Goal: Find specific page/section: Find specific page/section

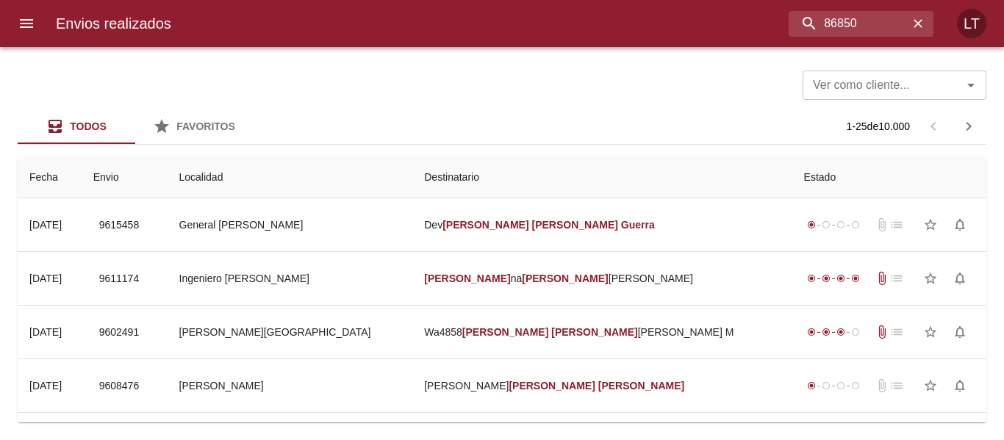
type input "86850"
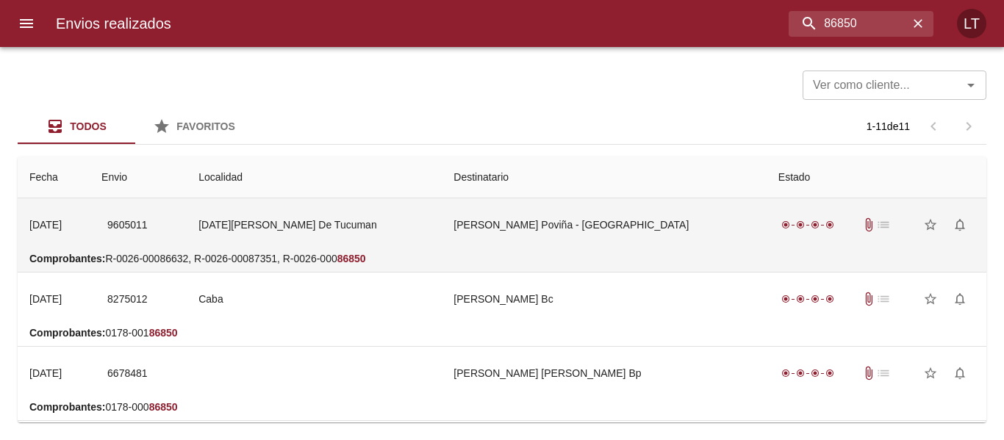
click at [404, 228] on td "[DATE][PERSON_NAME] De Tucuman" at bounding box center [314, 224] width 255 height 53
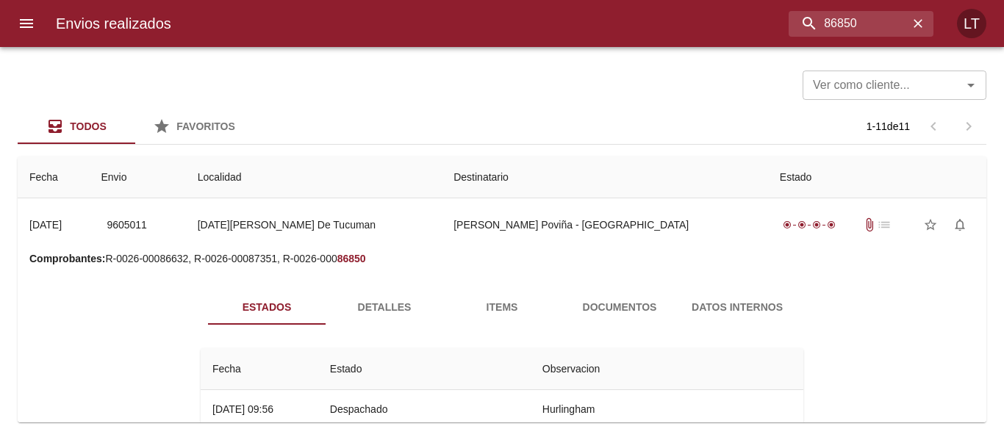
click at [590, 300] on span "Documentos" at bounding box center [620, 307] width 100 height 18
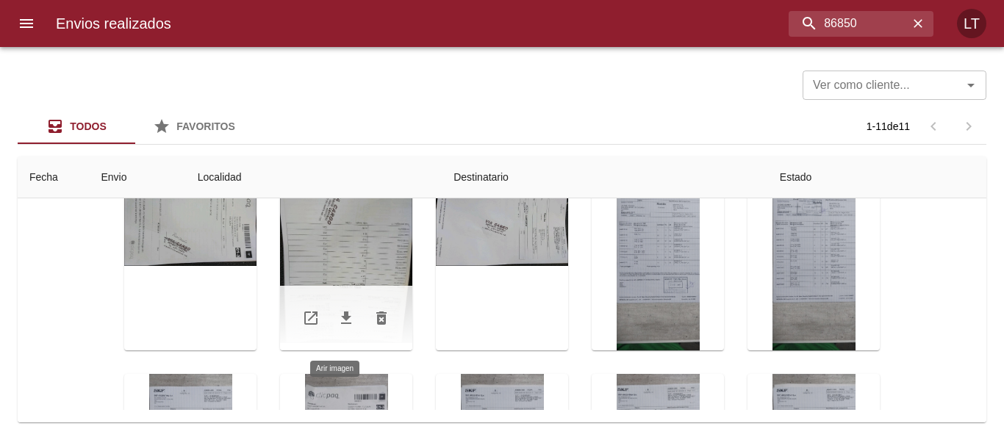
click at [329, 248] on div "Tabla de envíos del cliente" at bounding box center [346, 259] width 132 height 184
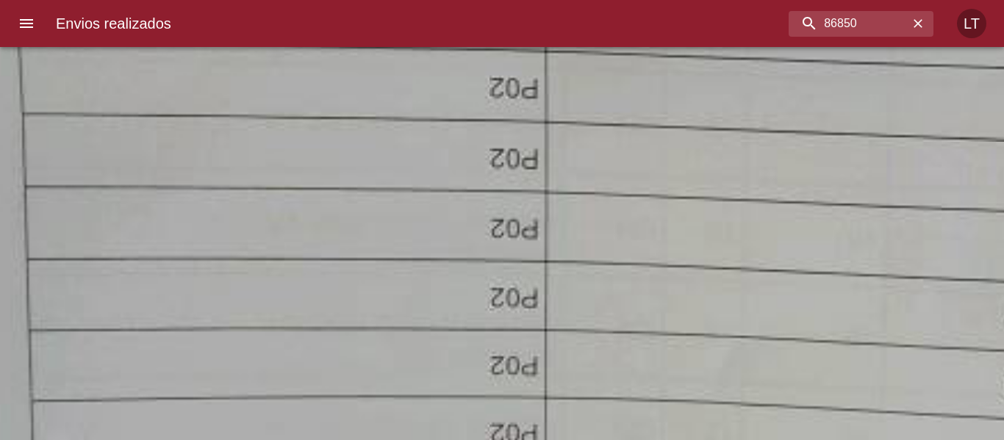
click at [470, 117] on img "Lightbox" at bounding box center [800, 169] width 1784 height 2378
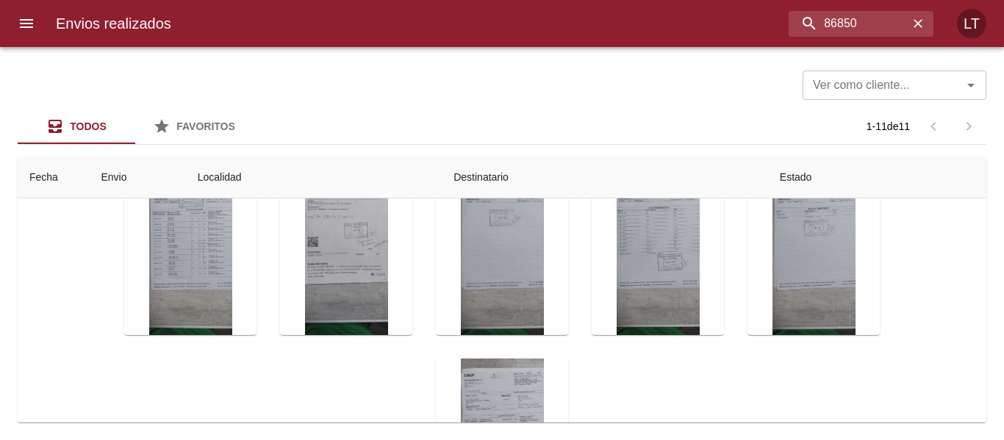
scroll to position [367, 0]
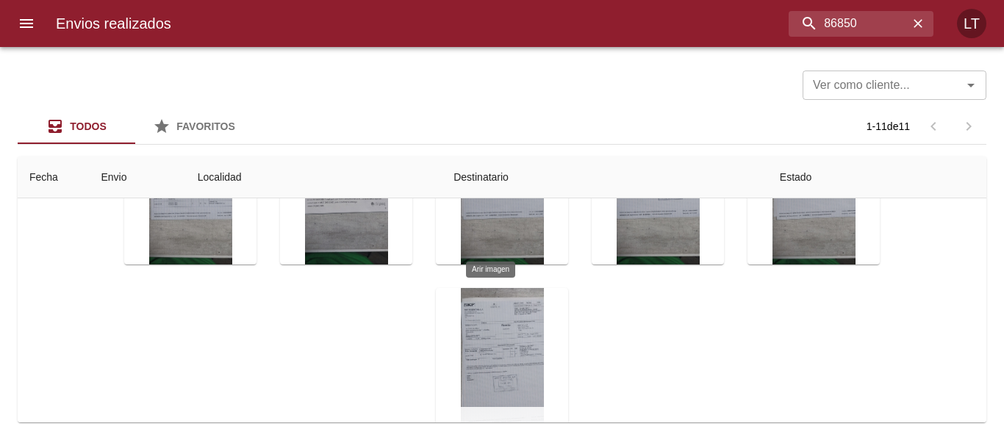
click at [500, 316] on div "Tabla de envíos del cliente" at bounding box center [502, 380] width 132 height 184
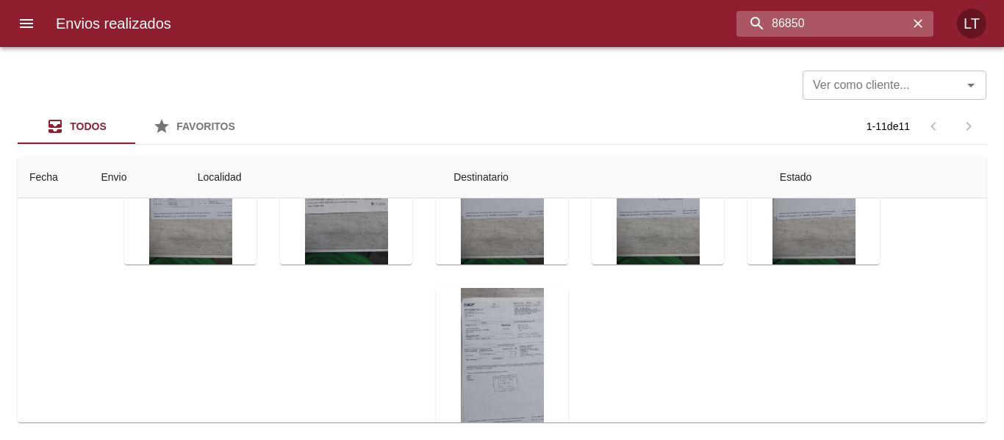
click at [832, 25] on input "86850" at bounding box center [823, 24] width 172 height 26
